Goal: Book appointment/travel/reservation

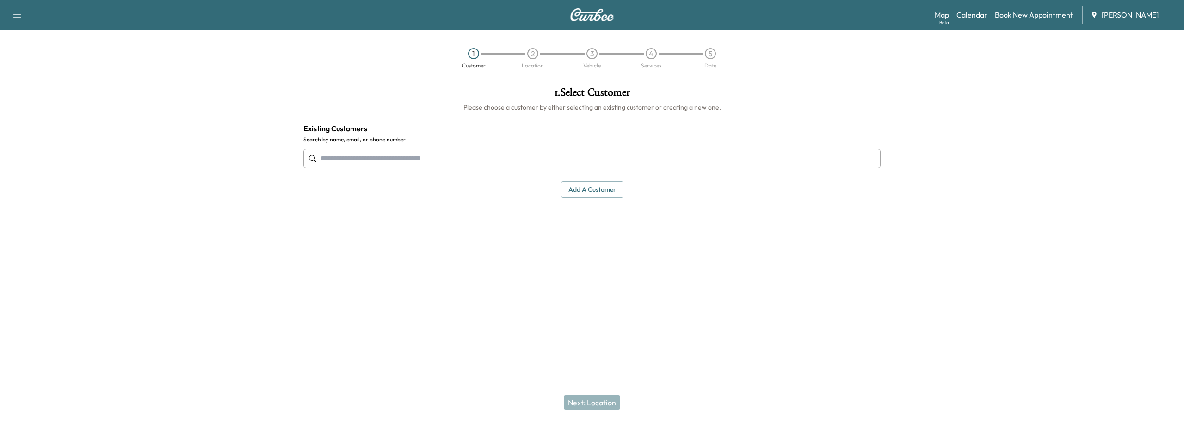
click at [967, 15] on link "Calendar" at bounding box center [971, 14] width 31 height 11
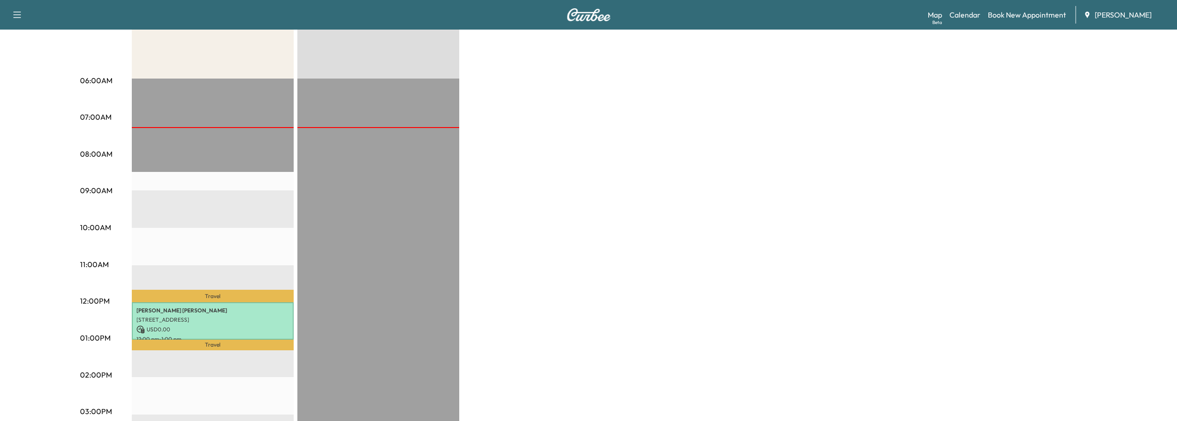
scroll to position [139, 0]
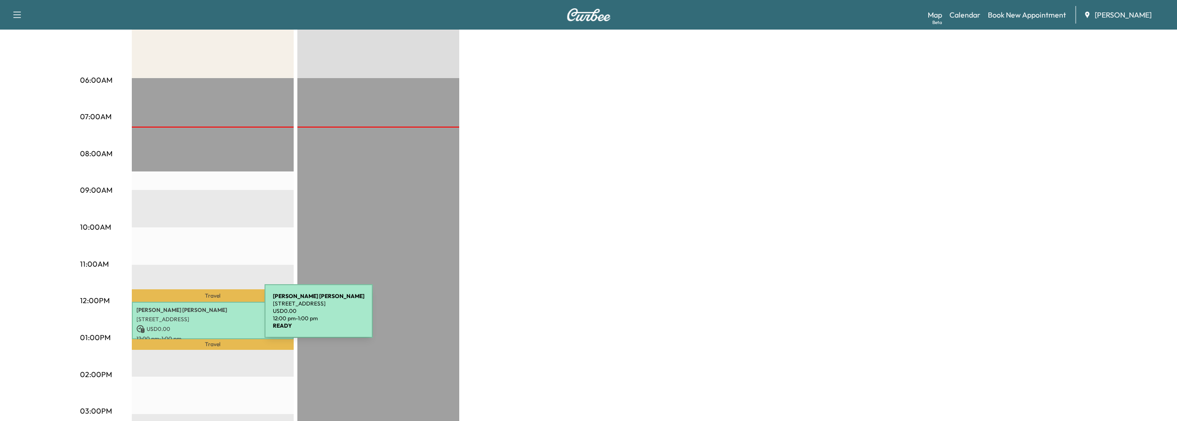
click at [195, 317] on p "[STREET_ADDRESS]" at bounding box center [212, 319] width 153 height 7
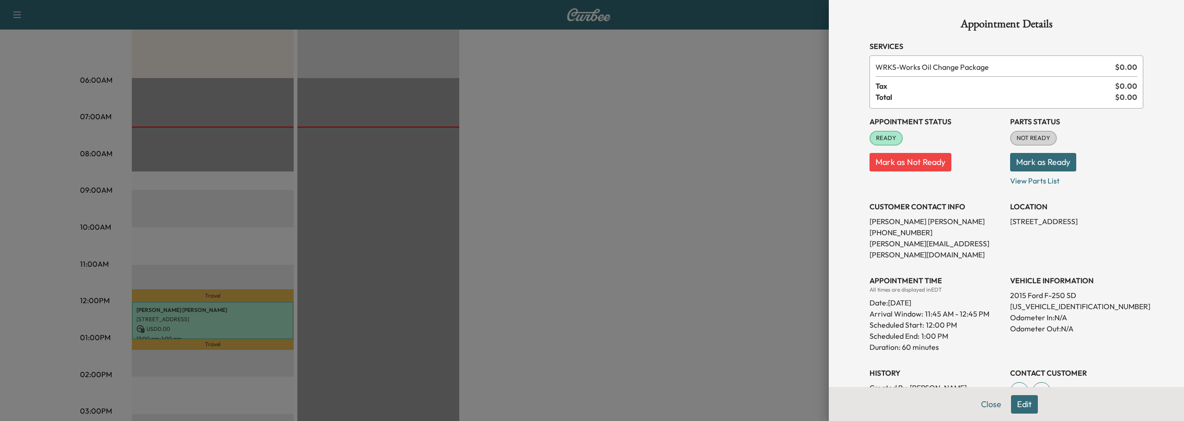
click at [1035, 163] on button "Mark as Ready" at bounding box center [1043, 162] width 66 height 18
click at [975, 404] on button "Close" at bounding box center [991, 404] width 32 height 18
